Goal: Find specific page/section: Find specific page/section

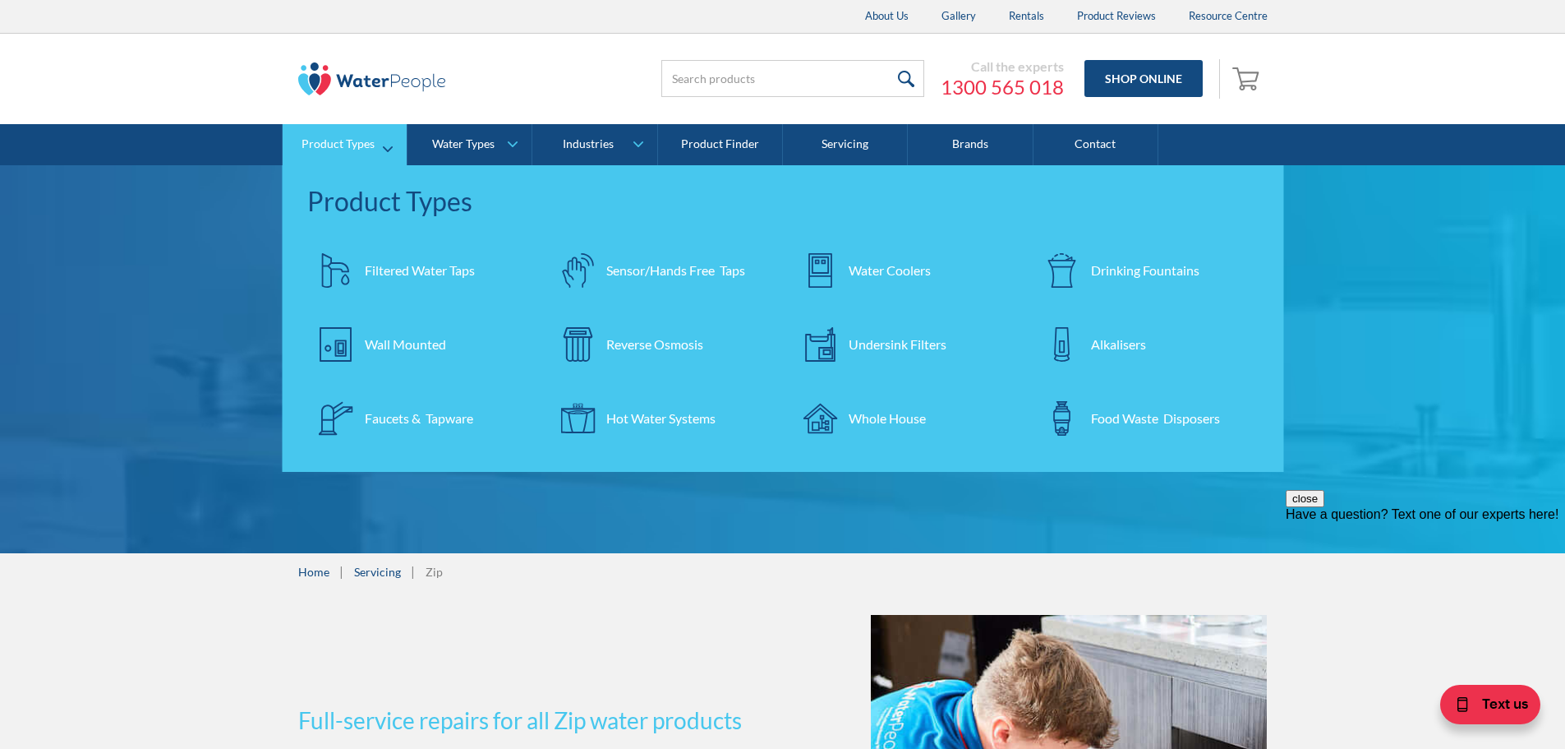
click at [893, 343] on div "Undersink Filters" at bounding box center [898, 344] width 98 height 20
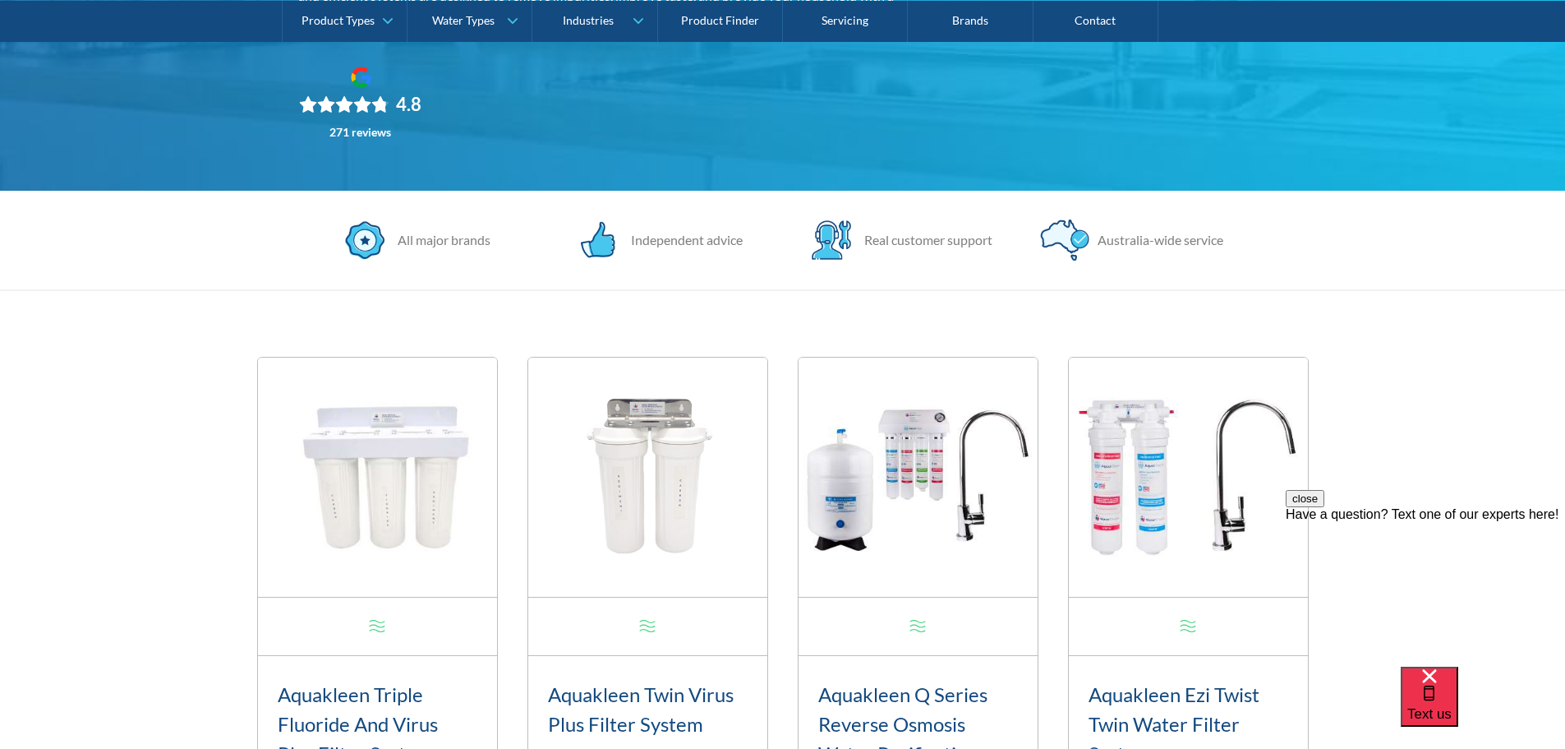
scroll to position [329, 0]
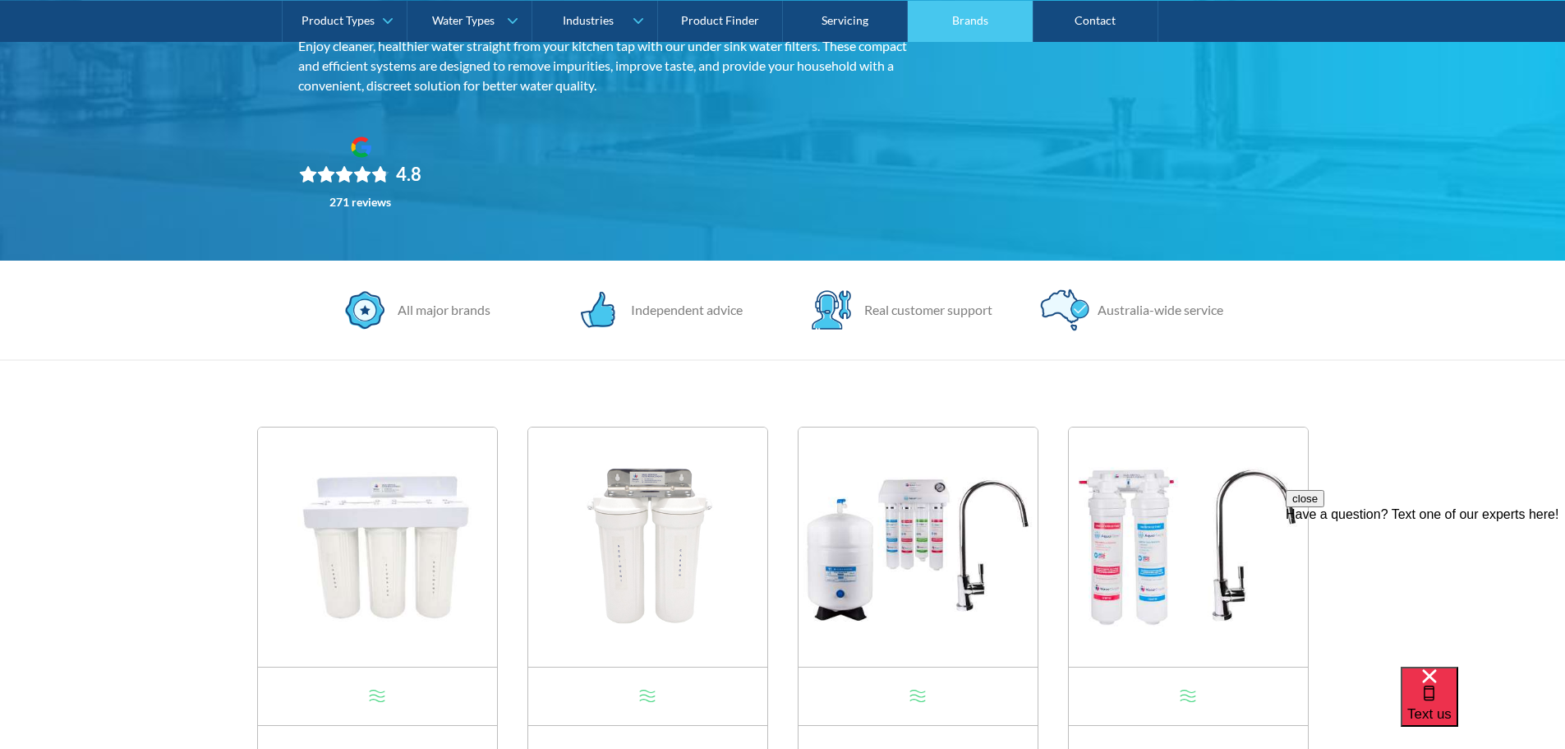
click at [973, 21] on link "Brands" at bounding box center [970, 20] width 125 height 41
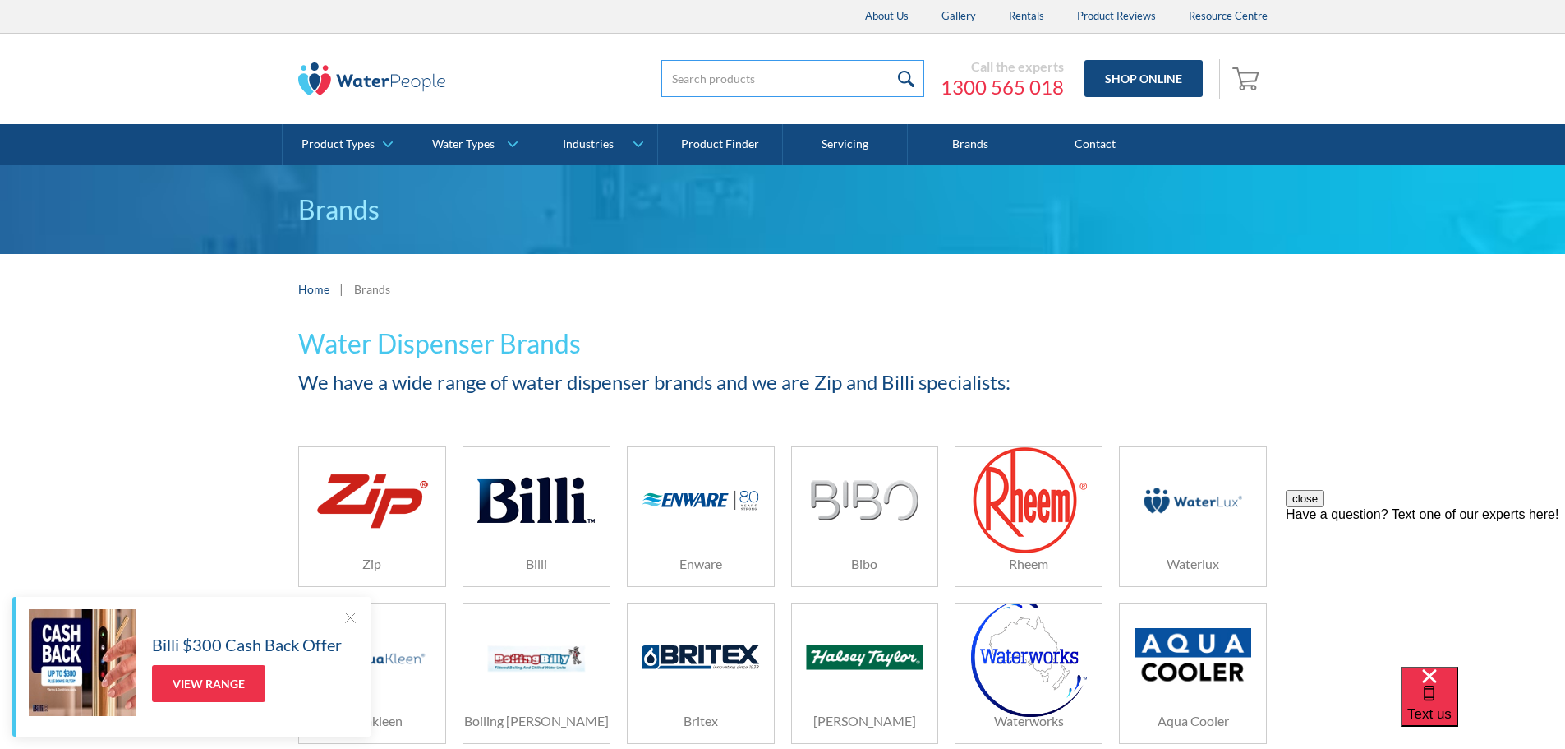
click at [795, 80] on input "search" at bounding box center [792, 78] width 263 height 37
type input "52000"
click at [889, 60] on input "submit" at bounding box center [906, 78] width 35 height 37
